Goal: Find specific page/section: Find specific page/section

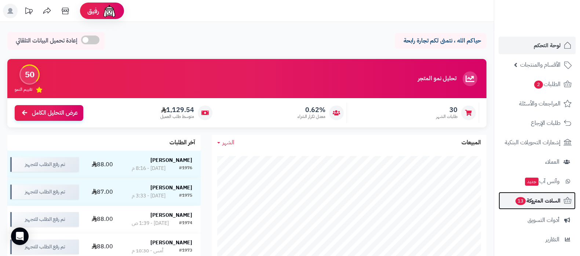
click at [537, 204] on span "السلات المتروكة 13" at bounding box center [538, 201] width 46 height 10
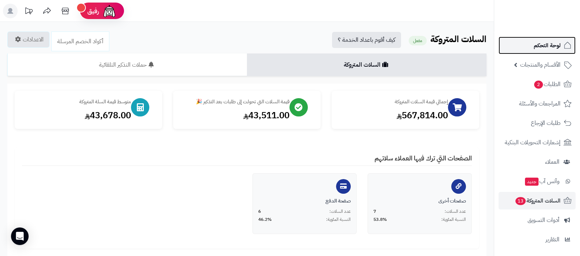
click at [553, 46] on span "لوحة التحكم" at bounding box center [547, 45] width 27 height 10
